Goal: Transaction & Acquisition: Book appointment/travel/reservation

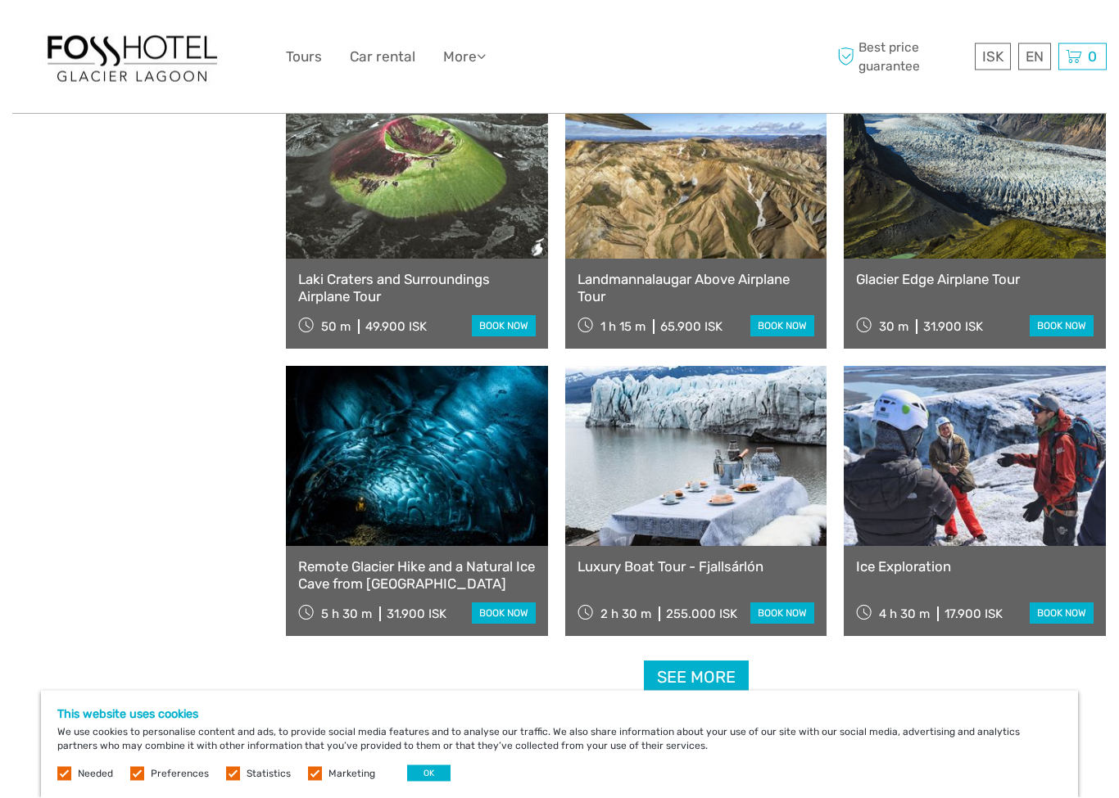
scroll to position [1367, 0]
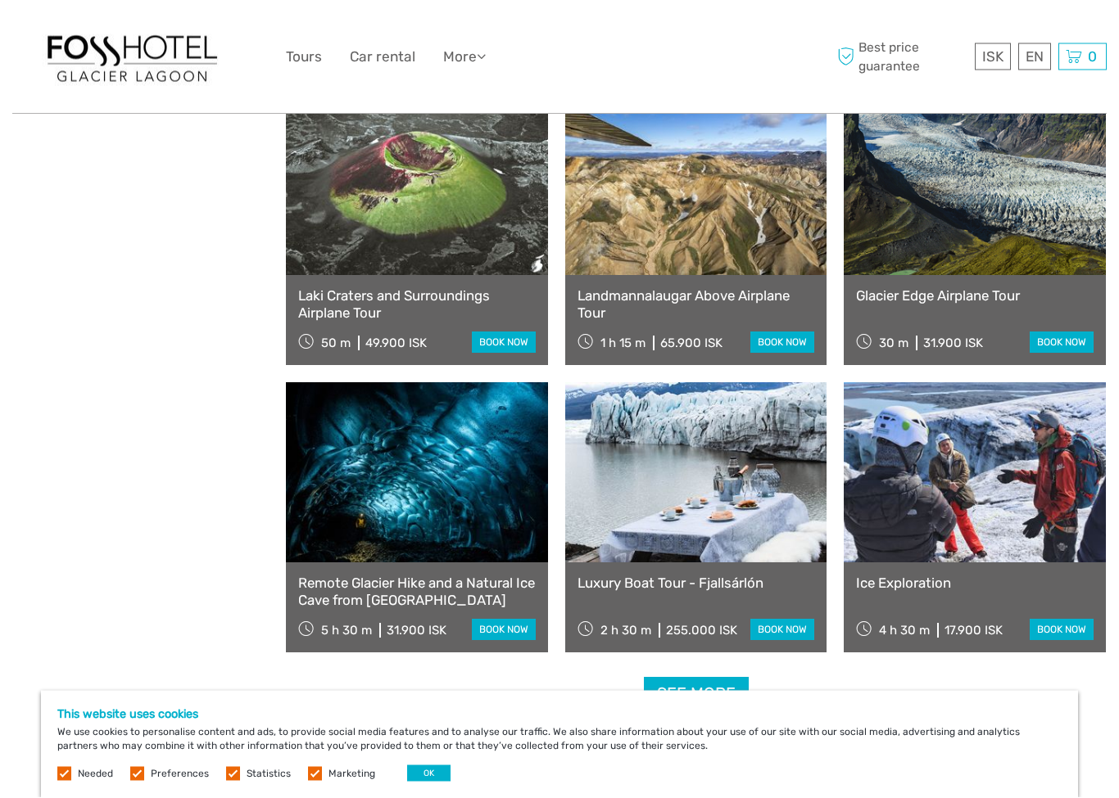
click at [504, 336] on link "book now" at bounding box center [504, 342] width 64 height 21
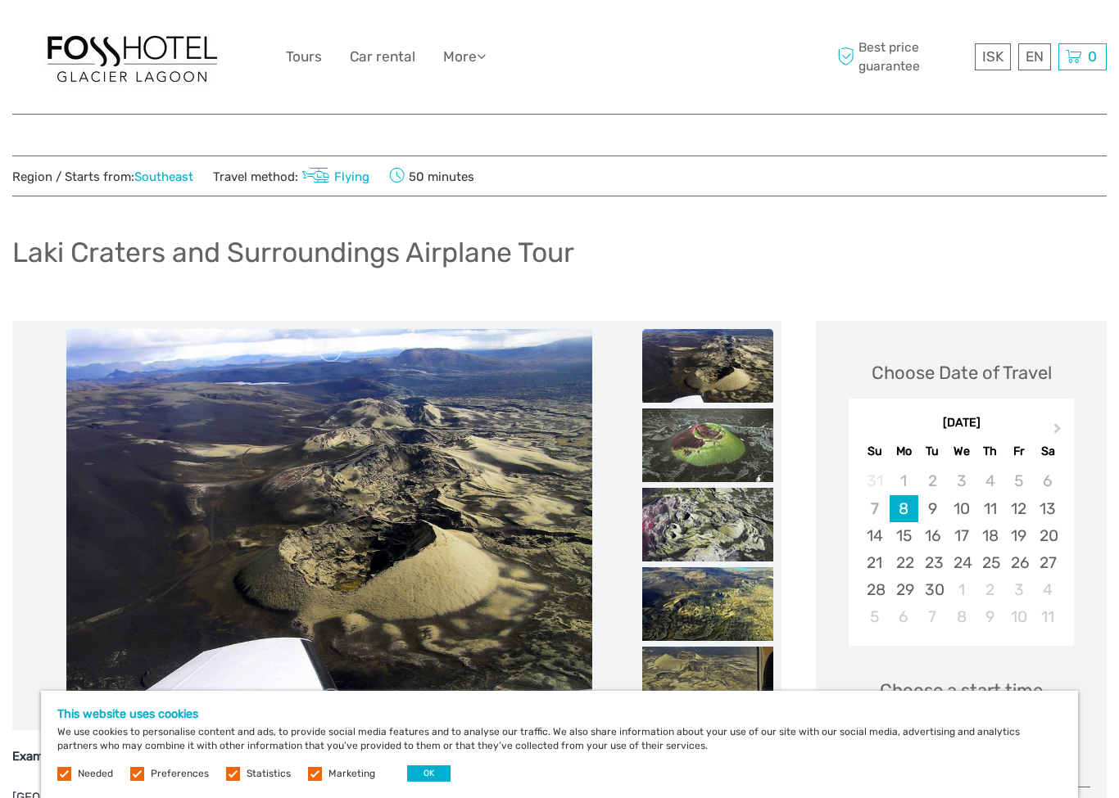
click at [907, 585] on div "29" at bounding box center [903, 589] width 29 height 27
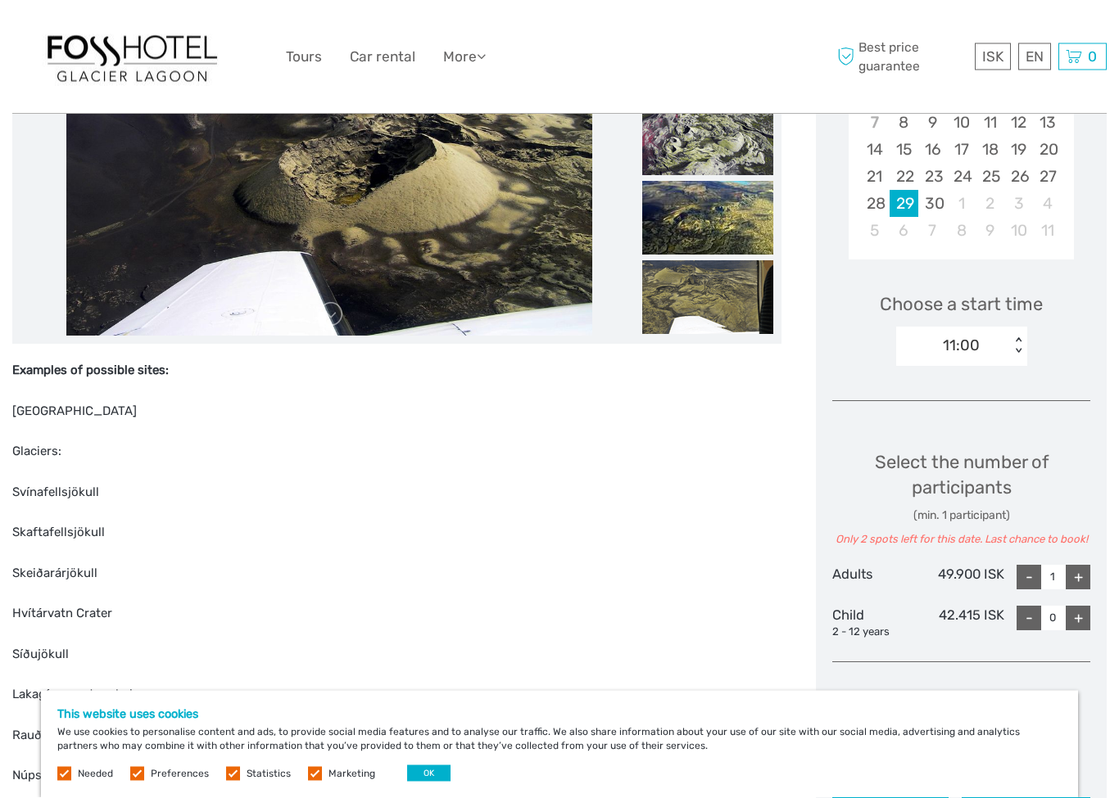
scroll to position [388, 0]
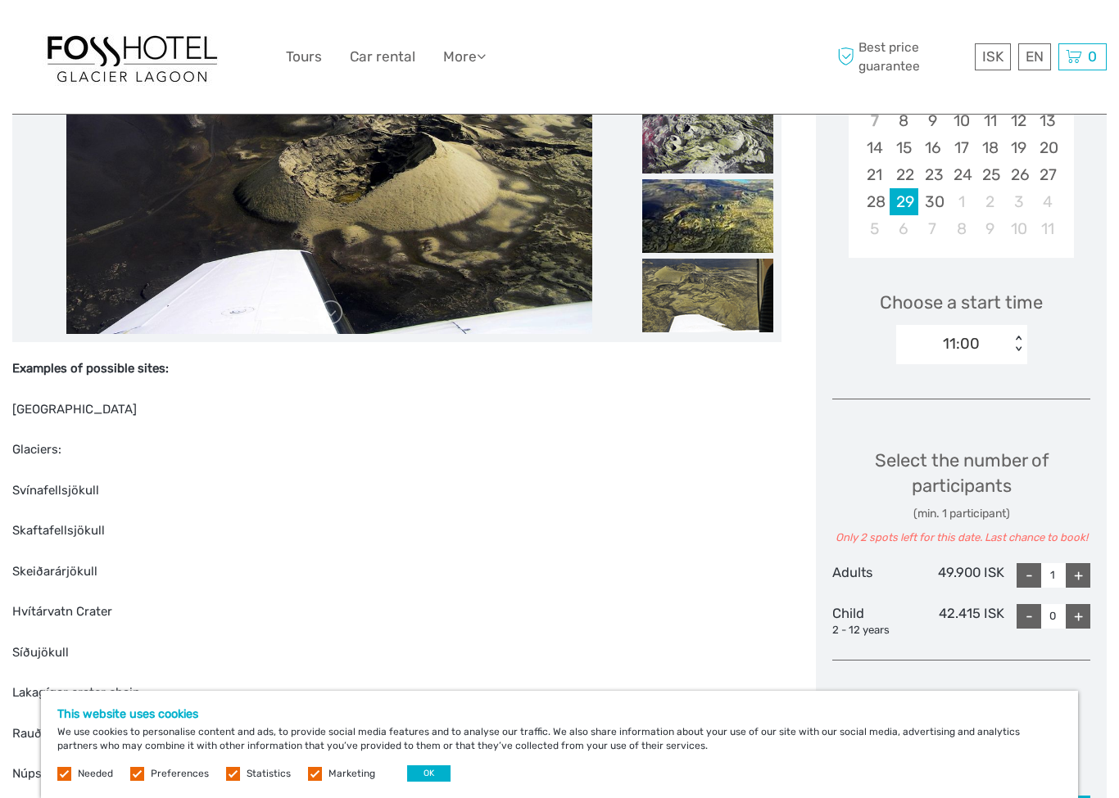
click at [426, 777] on button "OK" at bounding box center [428, 774] width 43 height 16
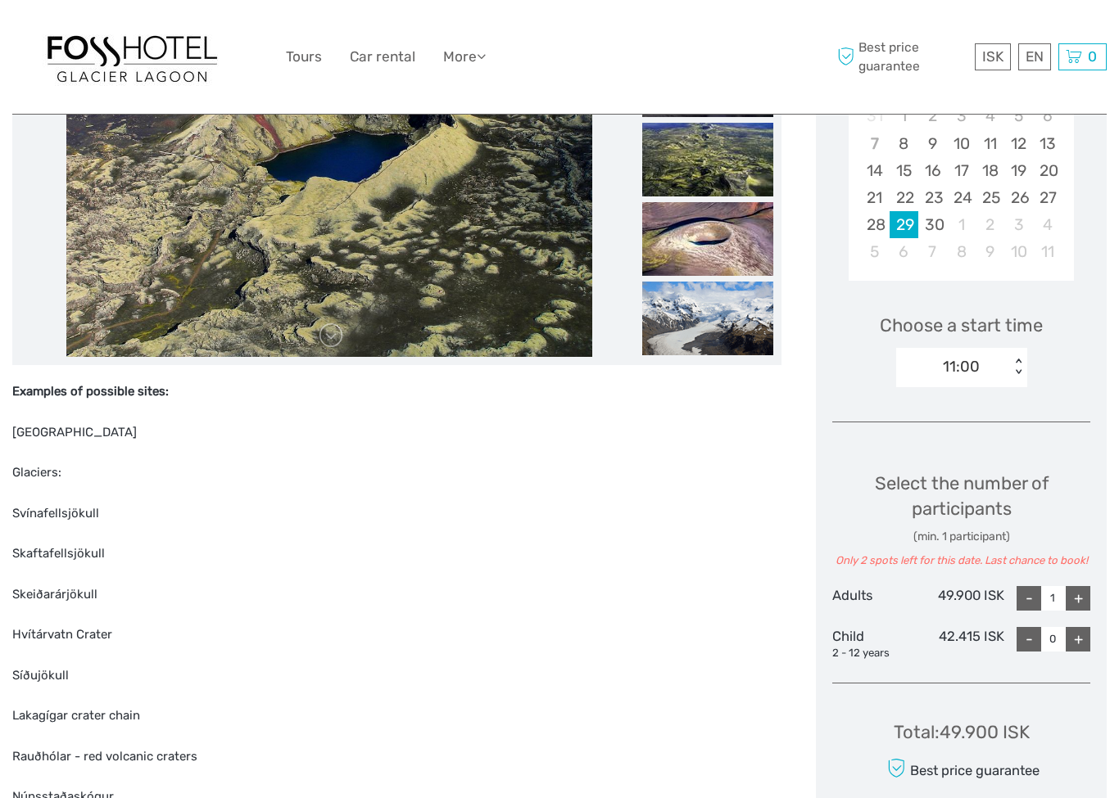
scroll to position [364, 0]
click at [70, 432] on p "Skaftafell Terminal" at bounding box center [396, 433] width 769 height 21
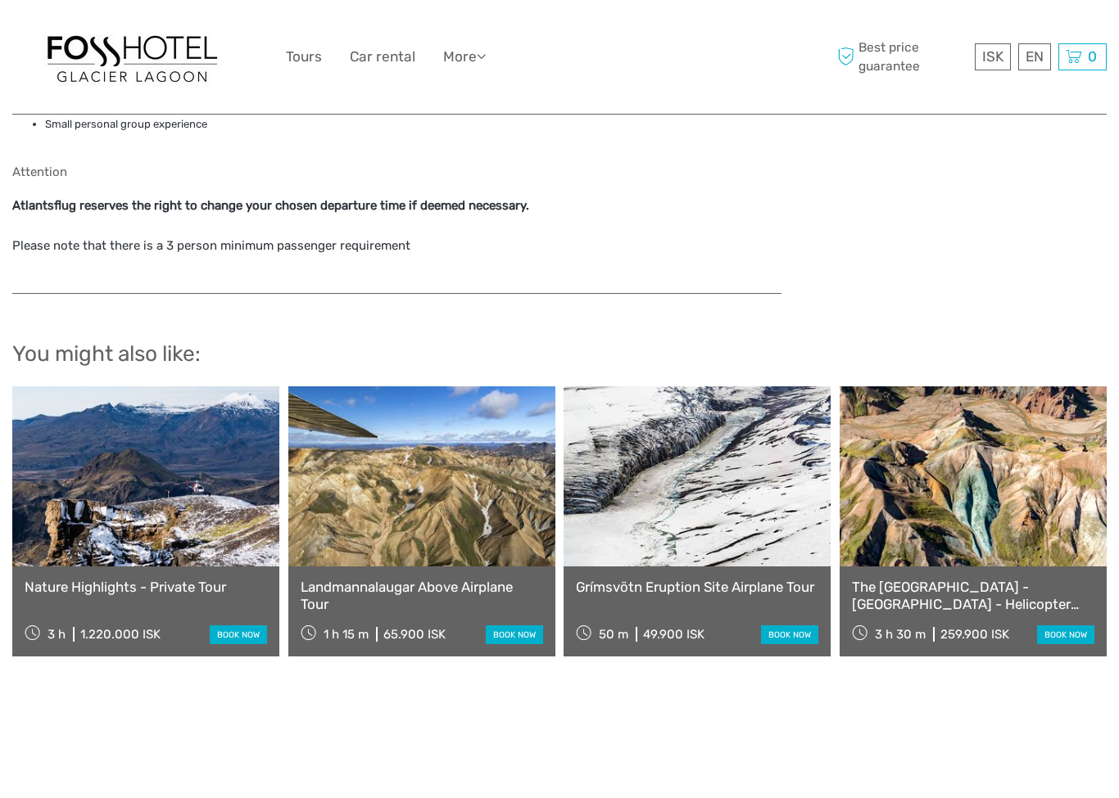
scroll to position [2063, 0]
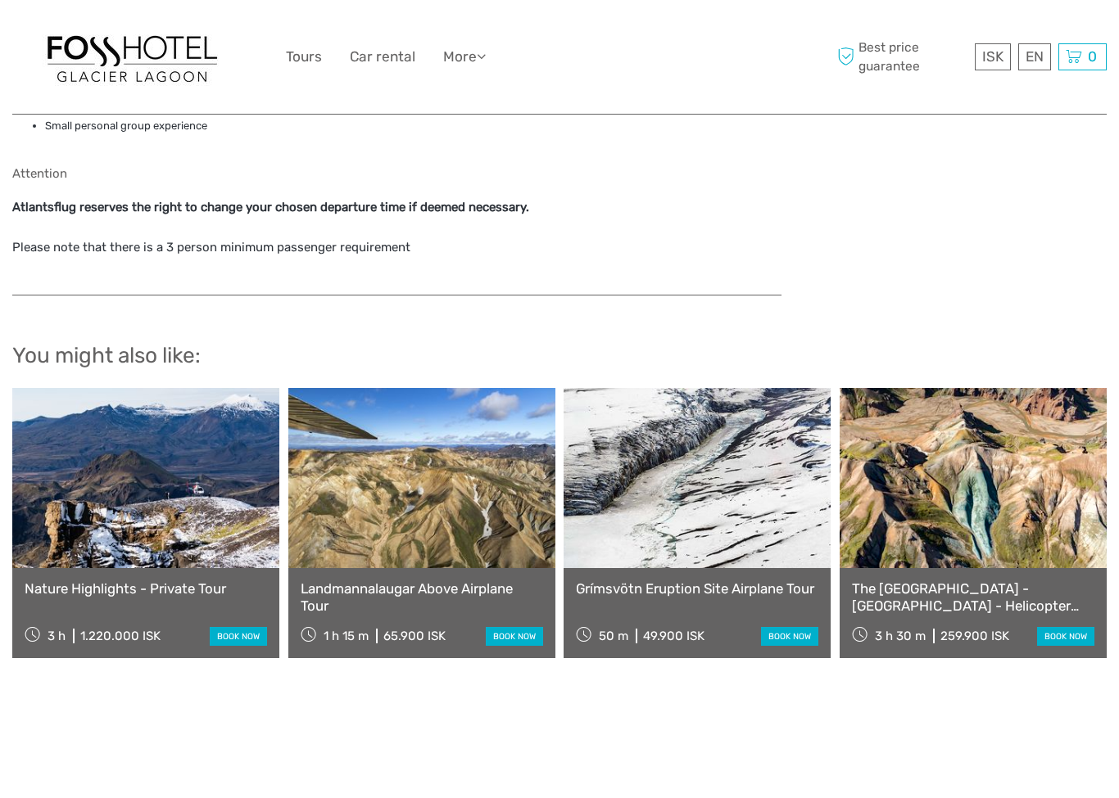
click at [122, 581] on link "Nature Highlights - Private Tour" at bounding box center [146, 589] width 242 height 16
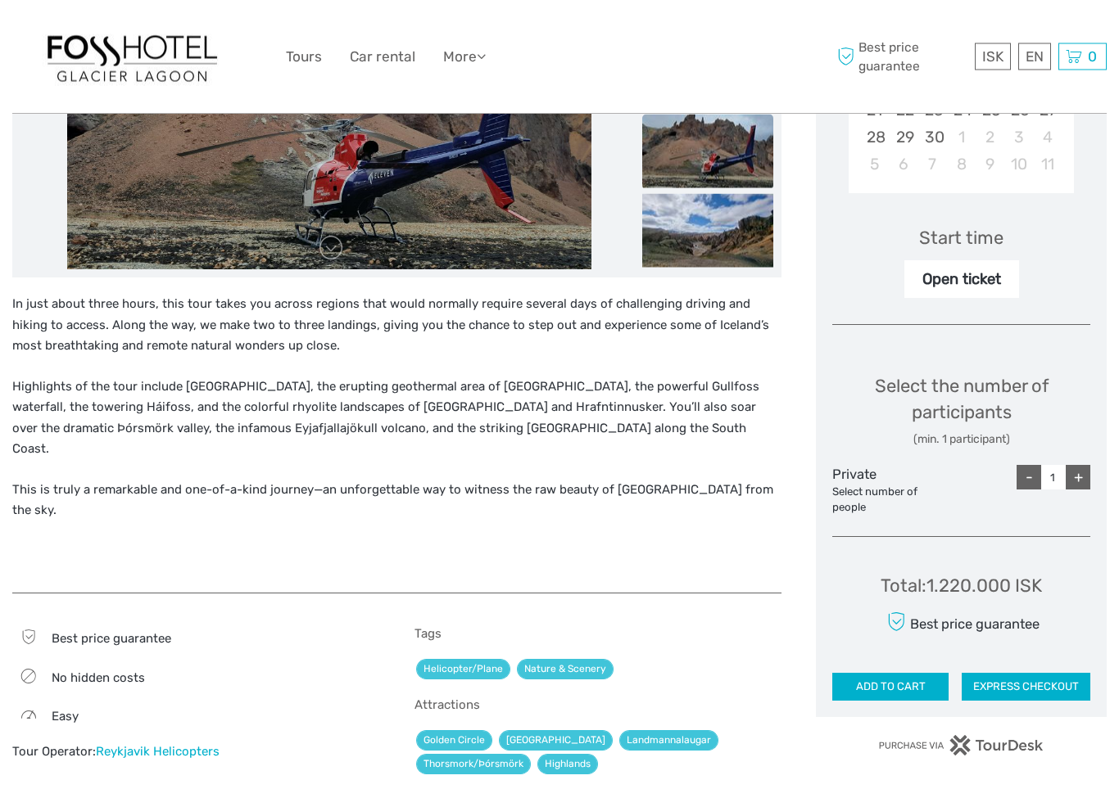
scroll to position [458, 0]
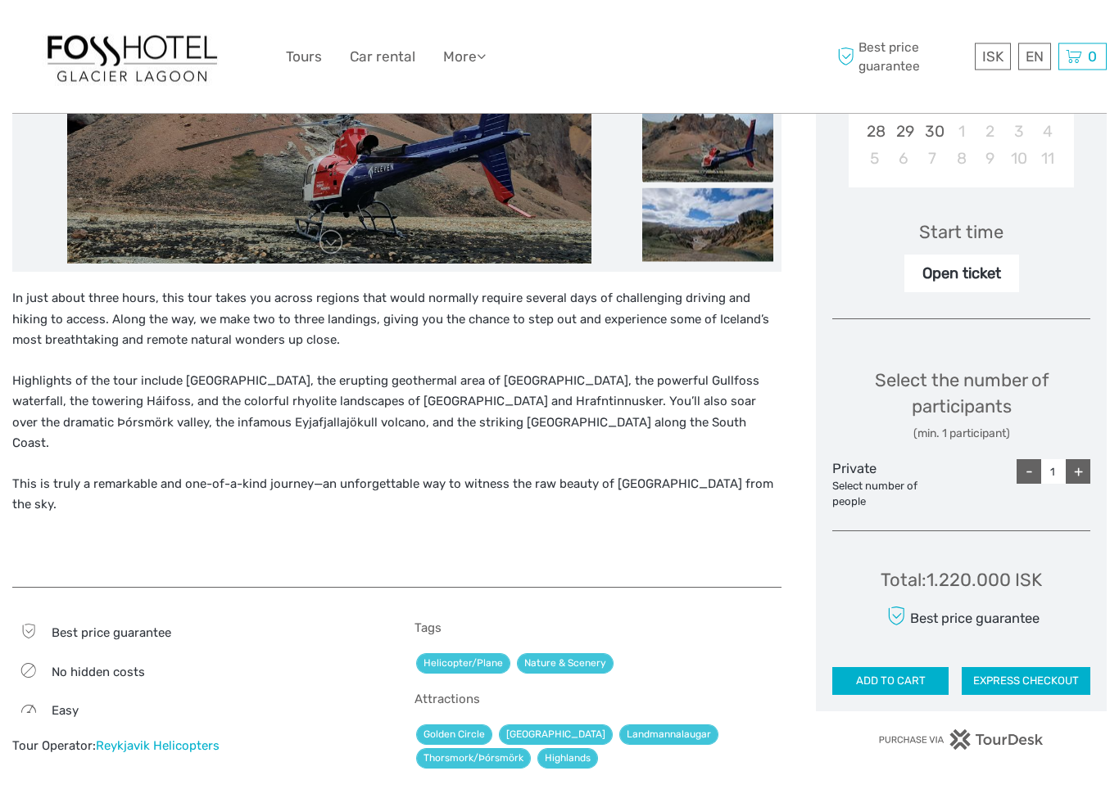
click at [1078, 468] on div "+" at bounding box center [1077, 472] width 25 height 25
type input "2"
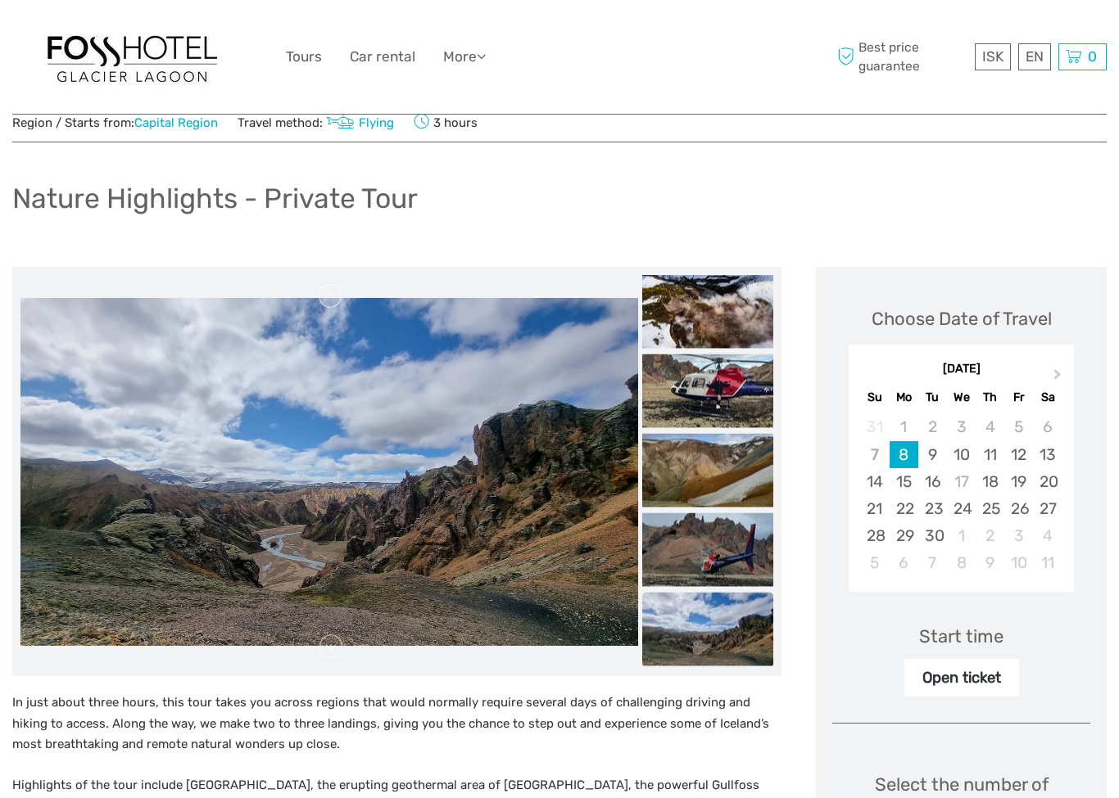
scroll to position [0, 0]
